Goal: Task Accomplishment & Management: Manage account settings

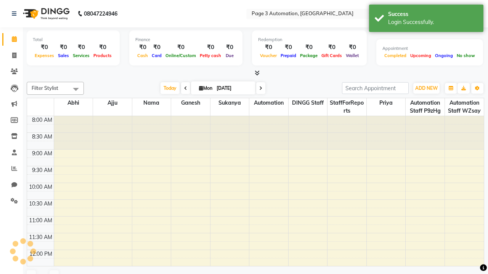
select select "en"
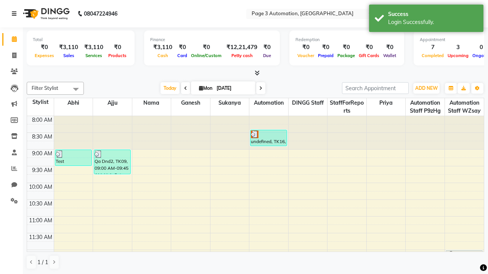
click at [16, 14] on icon at bounding box center [14, 13] width 5 height 5
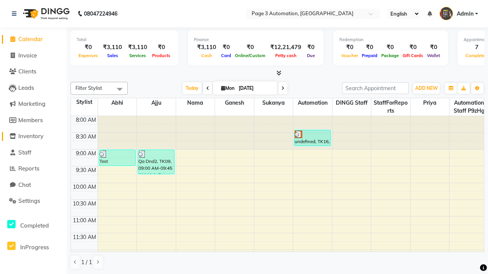
click at [33, 136] on span "Inventory" at bounding box center [30, 136] width 25 height 7
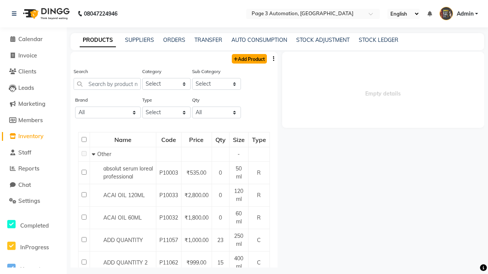
click at [249, 59] on link "Add Product" at bounding box center [249, 59] width 35 height 10
select select "true"
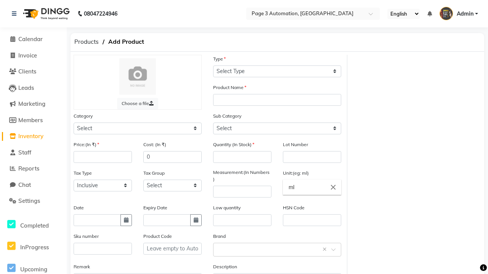
select select "C"
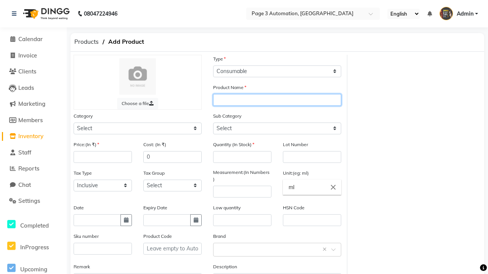
type input "Add Product By Automation hZxVP"
select select "1000"
select select "1002"
type input "Add Product By Automation hZxVP"
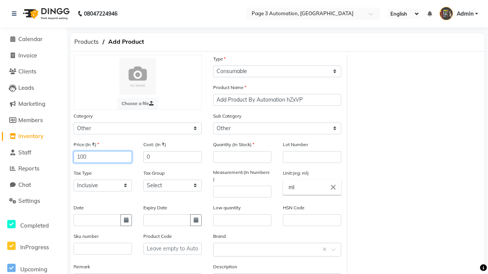
type input "100"
type input "150"
type input "100"
type input "1000"
type textarea "This Product is Created by Automation"
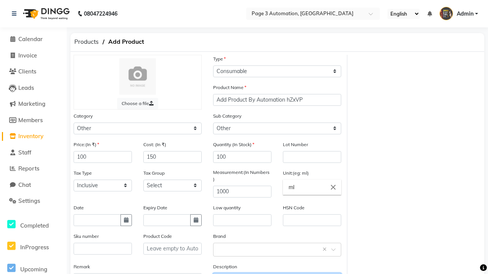
scroll to position [8, 0]
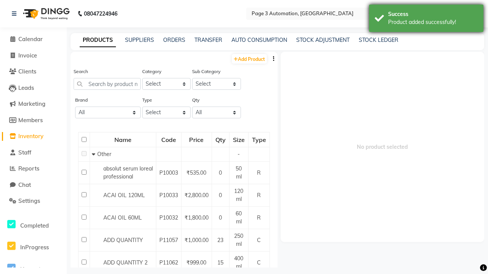
click at [426, 19] on div "Product added successfully!" at bounding box center [433, 22] width 90 height 8
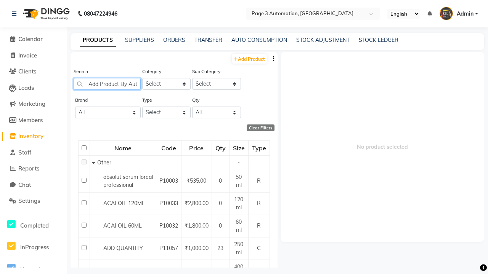
scroll to position [0, 37]
type input "Add Product By Automation hZxVP"
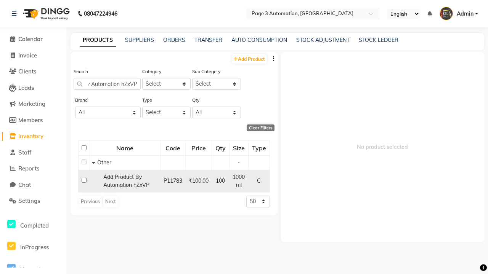
click at [84, 180] on input "checkbox" at bounding box center [84, 180] width 5 height 5
checkbox input "true"
select select
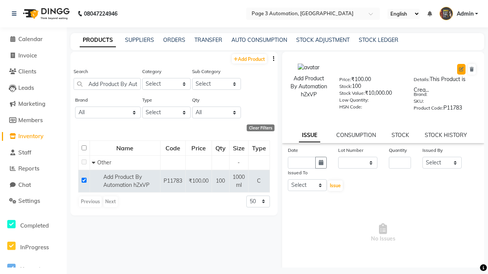
click at [461, 69] on icon at bounding box center [461, 69] width 5 height 5
select select "C"
select select "1000"
select select "true"
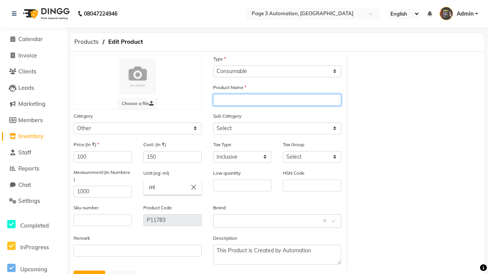
type input "Add Product By Automation hZxVP update"
select select "1002"
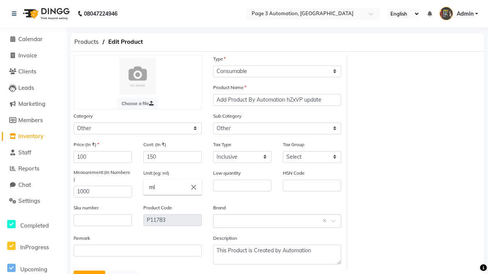
click at [89, 271] on button "Update" at bounding box center [90, 278] width 32 height 14
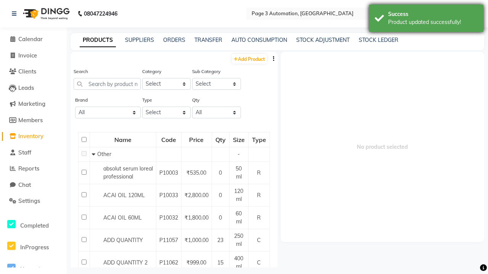
click at [426, 19] on div "Product updated successfully!" at bounding box center [433, 22] width 90 height 8
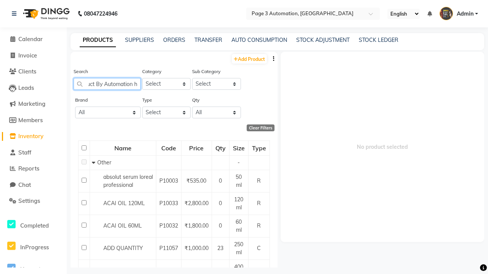
scroll to position [0, 56]
type input "Add Product By Automation hZxVP update"
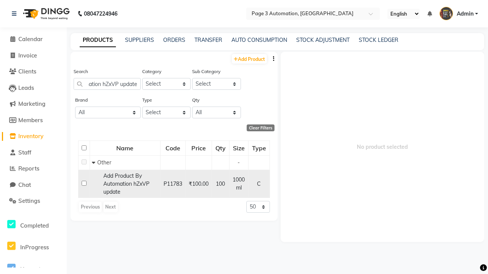
click at [84, 183] on input "checkbox" at bounding box center [84, 183] width 5 height 5
checkbox input "true"
select select
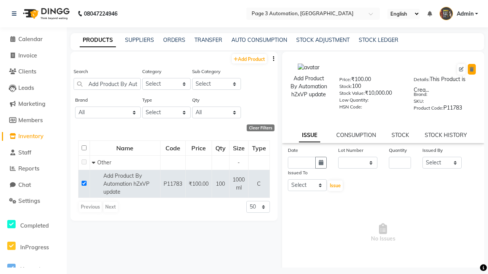
click at [472, 69] on icon at bounding box center [472, 69] width 4 height 5
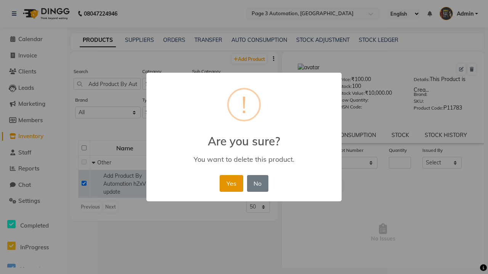
click at [231, 183] on button "Yes" at bounding box center [231, 183] width 23 height 17
